Goal: Find specific page/section: Find specific page/section

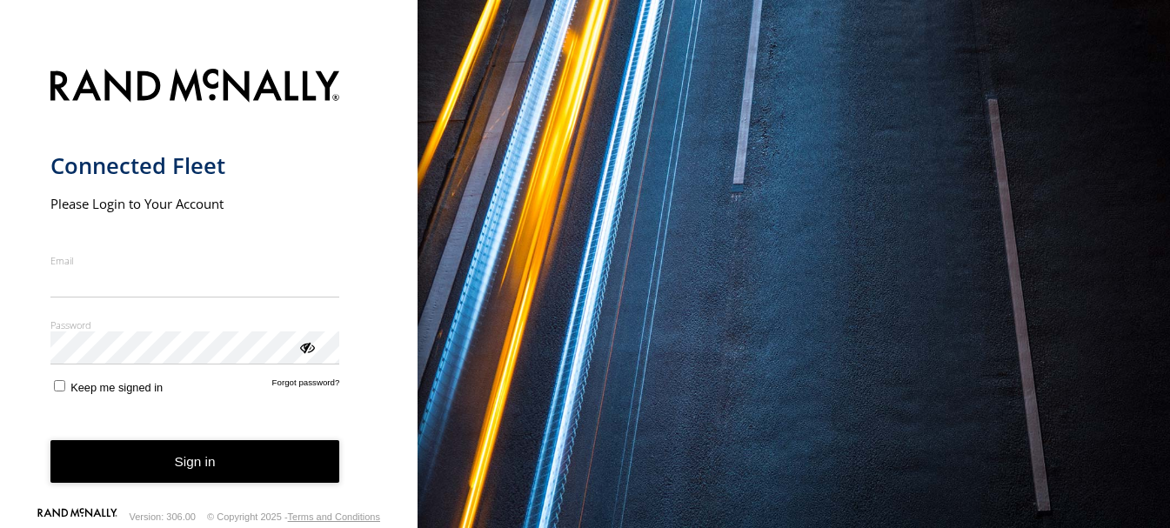
type input "**********"
click at [202, 469] on button "Sign in" at bounding box center [195, 461] width 290 height 43
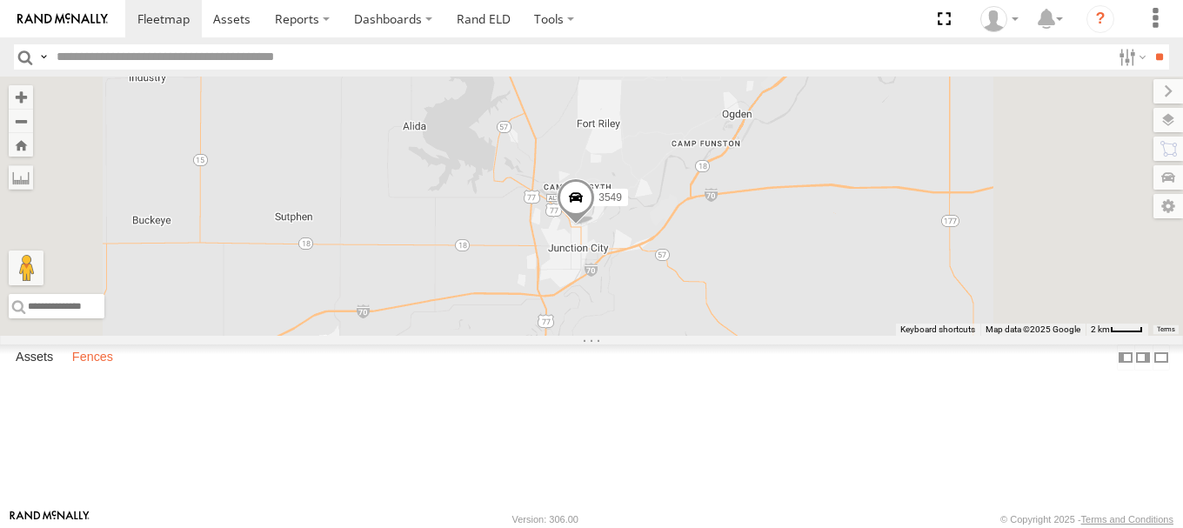
click at [102, 370] on label "Fences" at bounding box center [92, 357] width 58 height 24
click at [40, 370] on label "Assets" at bounding box center [34, 357] width 55 height 24
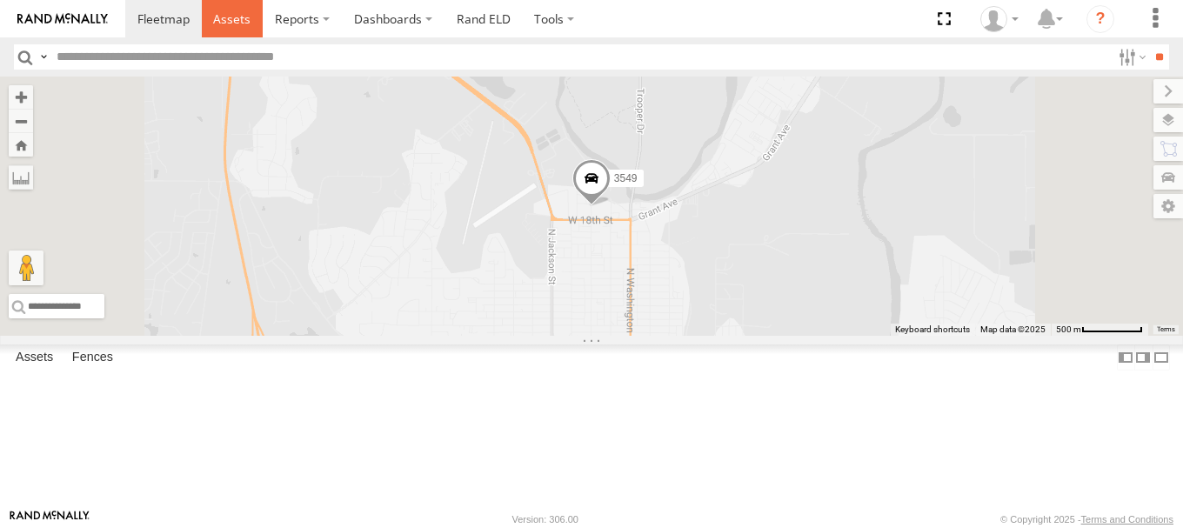
click at [234, 22] on span at bounding box center [231, 18] width 37 height 17
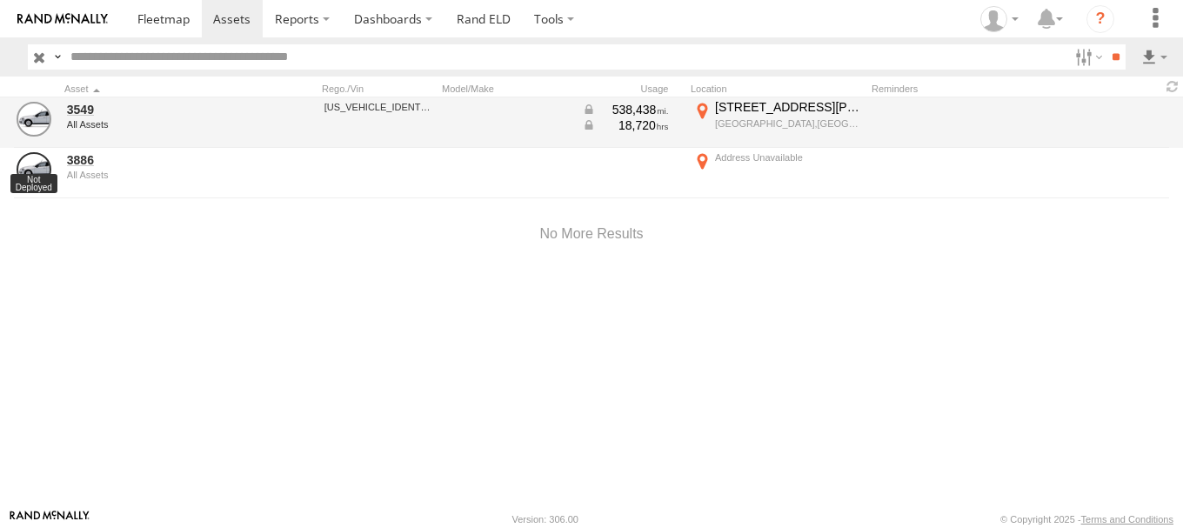
click at [326, 118] on div "[US_VEHICLE_IDENTIFICATION_NUMBER]" at bounding box center [378, 122] width 113 height 47
click at [86, 112] on link "3549" at bounding box center [151, 110] width 169 height 16
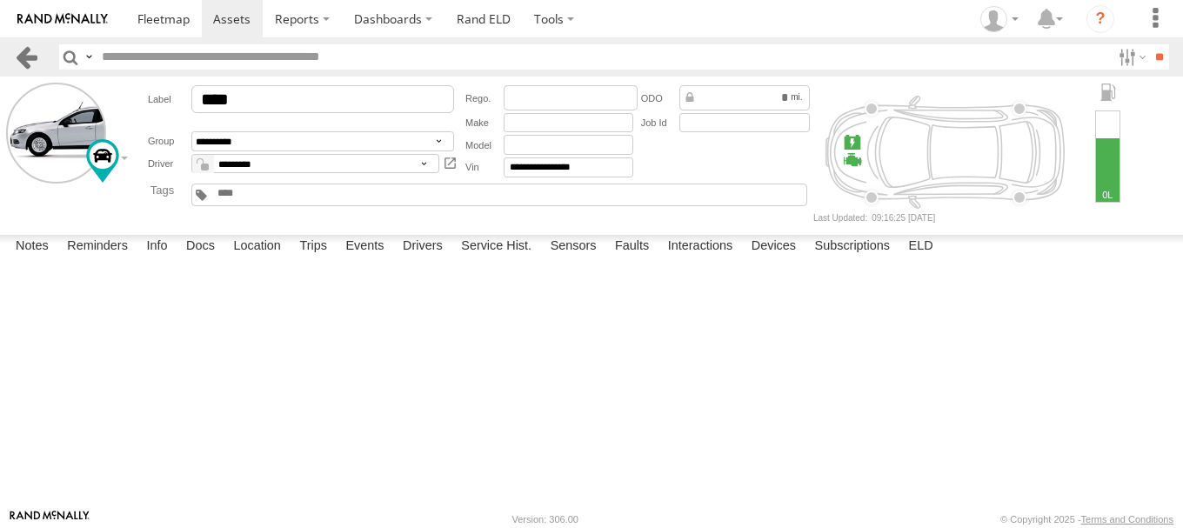
drag, startPoint x: 19, startPoint y: 54, endPoint x: 36, endPoint y: 57, distance: 16.9
click at [19, 55] on link at bounding box center [26, 56] width 25 height 25
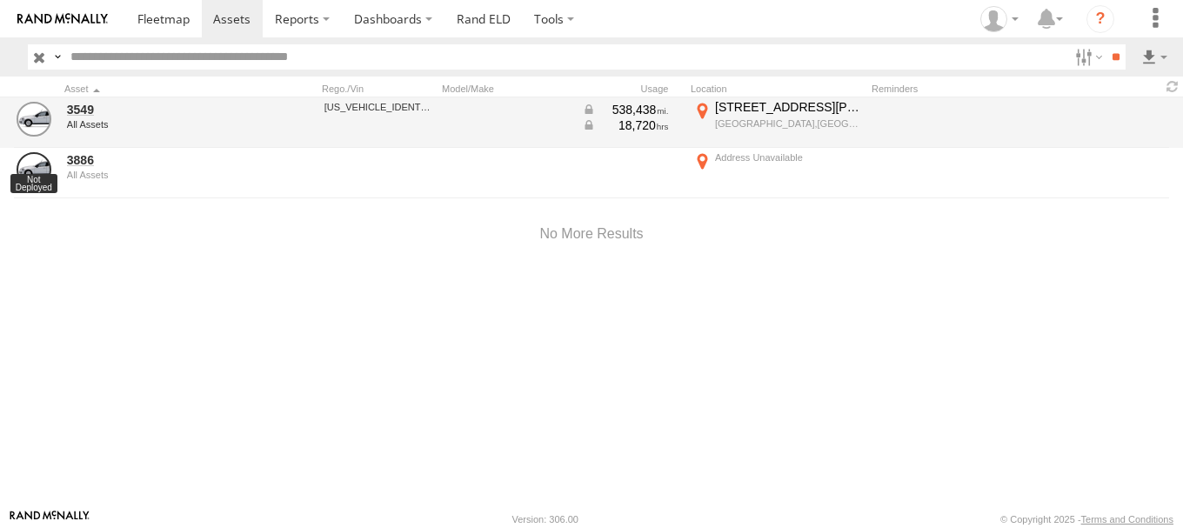
click at [750, 109] on div "[STREET_ADDRESS][PERSON_NAME]" at bounding box center [788, 107] width 147 height 16
